Goal: Find specific page/section: Find specific page/section

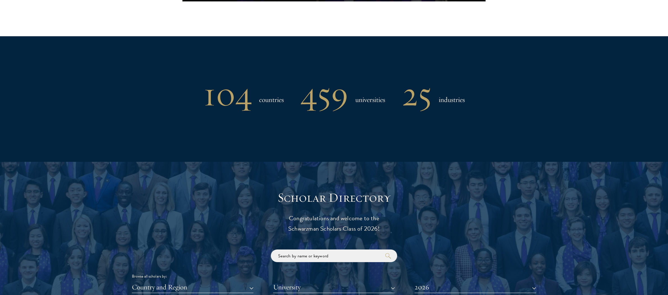
scroll to position [553, 0]
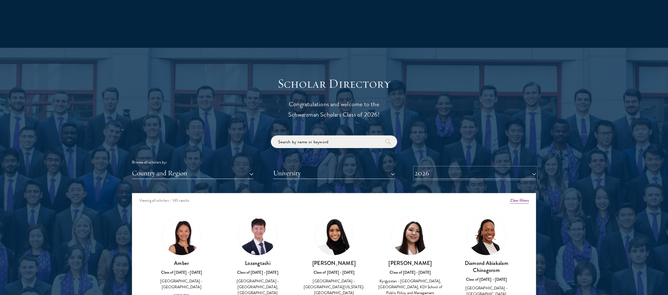
click at [434, 175] on button "2026" at bounding box center [476, 173] width 122 height 12
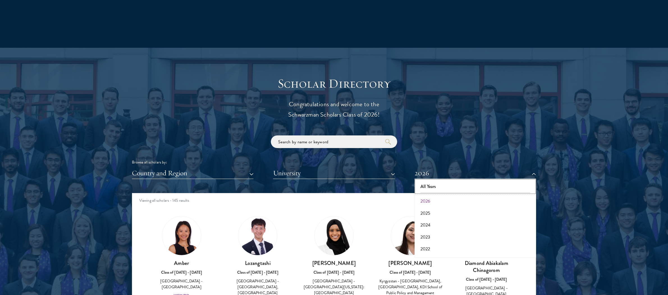
click at [430, 185] on button "All Years" at bounding box center [475, 187] width 118 height 12
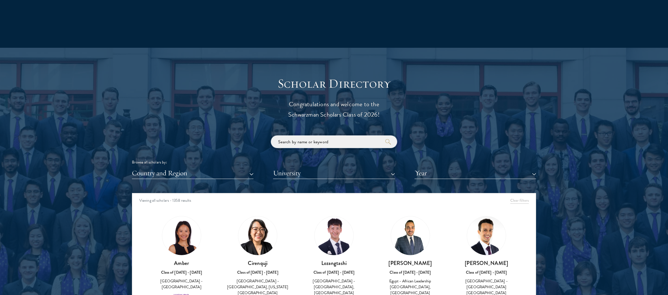
click at [305, 138] on input "search" at bounding box center [334, 141] width 126 height 13
type input "[PERSON_NAME]"
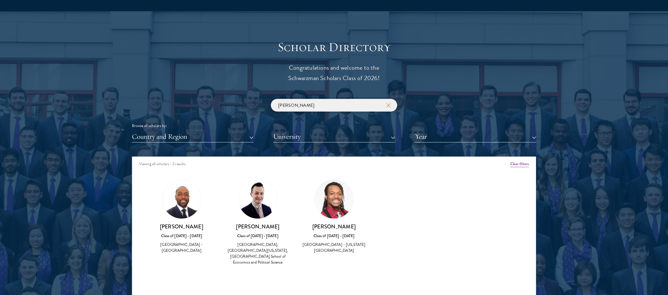
scroll to position [590, 0]
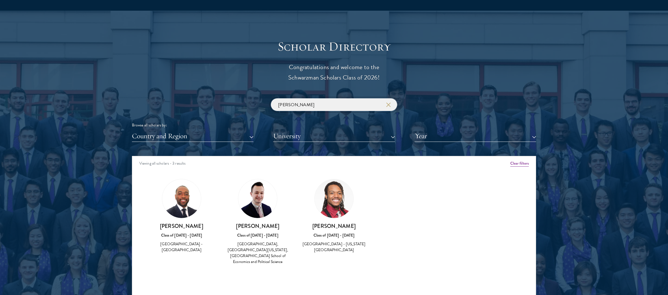
drag, startPoint x: 295, startPoint y: 108, endPoint x: 268, endPoint y: 108, distance: 27.2
click at [268, 108] on div "[PERSON_NAME] Browse all scholars by: Country and Region All Countries and Regi…" at bounding box center [334, 120] width 404 height 44
type input "[PERSON_NAME]"
click button "submit" at bounding box center [0, 0] width 0 height 0
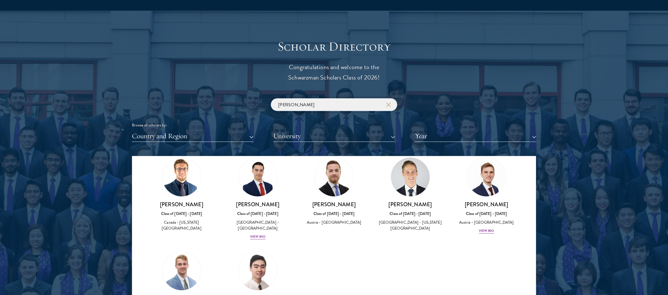
scroll to position [112, 0]
